Goal: Task Accomplishment & Management: Use online tool/utility

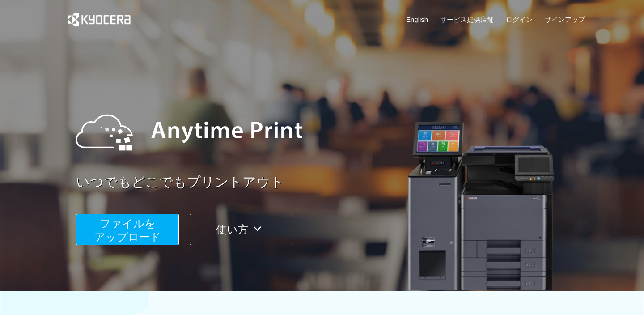
click at [145, 232] on span "ファイルを ​​アップロード" at bounding box center [127, 230] width 67 height 26
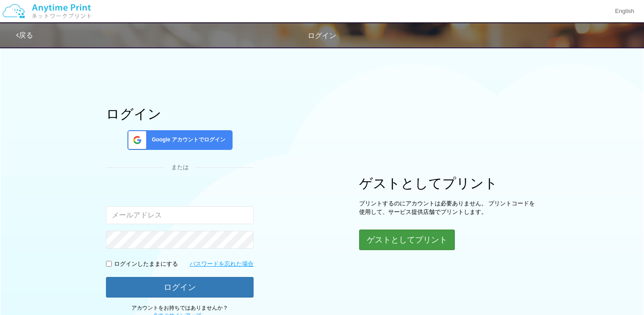
click at [402, 238] on button "ゲストとしてプリント" at bounding box center [407, 240] width 96 height 21
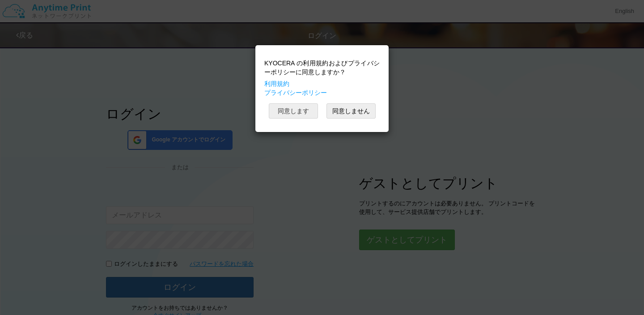
click at [288, 109] on button "同意します" at bounding box center [293, 110] width 49 height 15
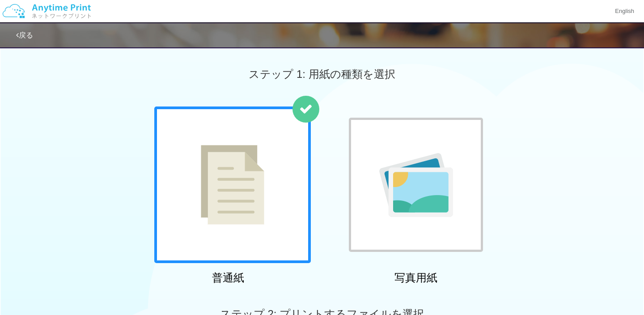
click at [221, 207] on img at bounding box center [233, 185] width 64 height 80
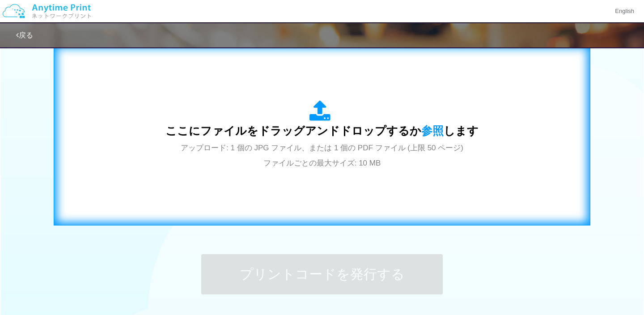
scroll to position [306, 0]
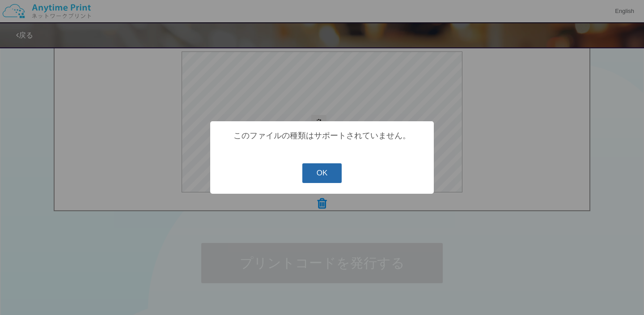
click at [319, 177] on button "OK" at bounding box center [322, 173] width 40 height 20
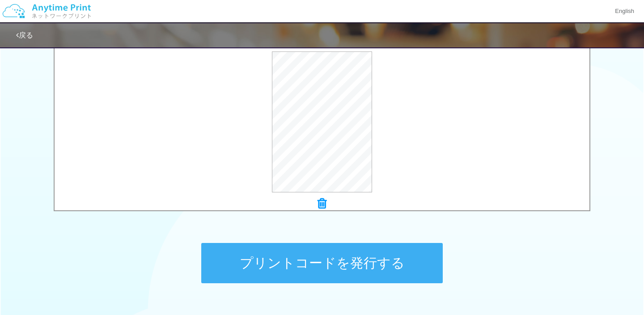
click at [358, 276] on button "プリントコードを発行する" at bounding box center [322, 263] width 242 height 40
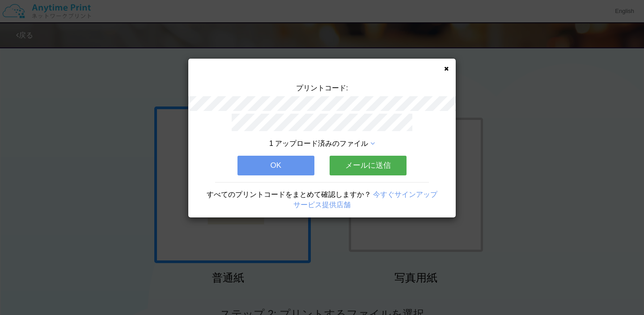
click at [376, 162] on button "メールに送信" at bounding box center [368, 166] width 77 height 20
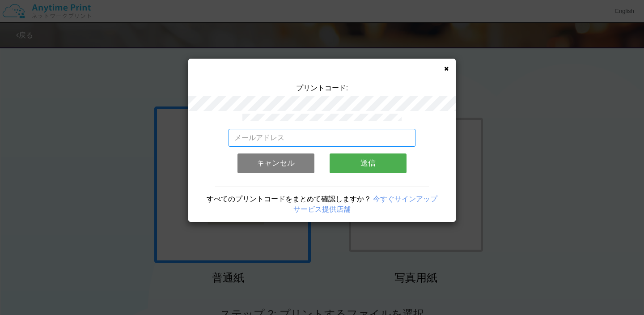
click at [346, 129] on input "email" at bounding box center [322, 138] width 187 height 18
type input "[EMAIL_ADDRESS][DOMAIN_NAME]"
click at [369, 163] on button "送信" at bounding box center [368, 163] width 77 height 20
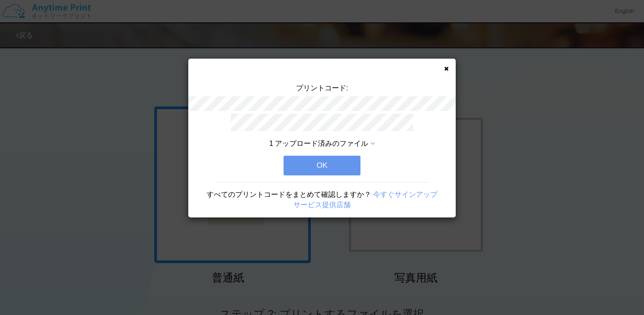
click at [329, 164] on button "OK" at bounding box center [322, 166] width 77 height 20
